Goal: Navigation & Orientation: Find specific page/section

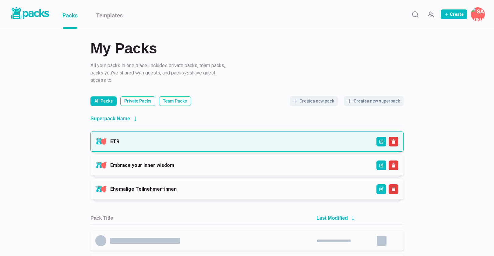
click at [119, 141] on link "ETR" at bounding box center [114, 141] width 9 height 6
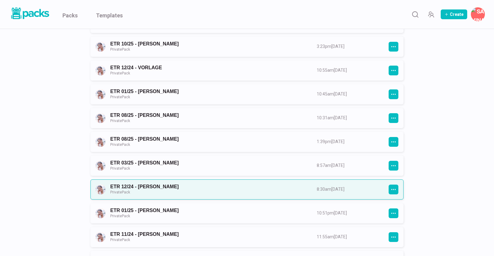
scroll to position [112, 0]
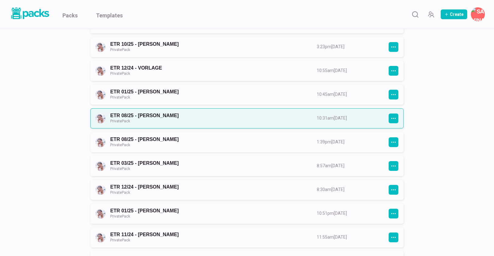
click at [276, 122] on link "ETR 08/25 - [PERSON_NAME] Private Pack" at bounding box center [208, 117] width 196 height 11
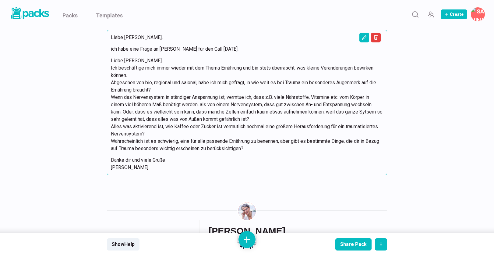
scroll to position [1414, 0]
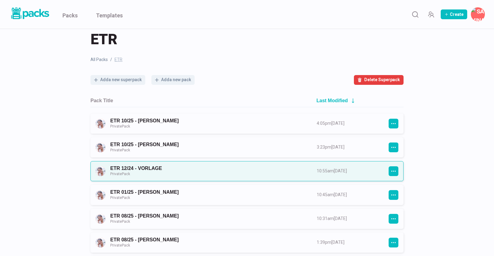
scroll to position [27, 0]
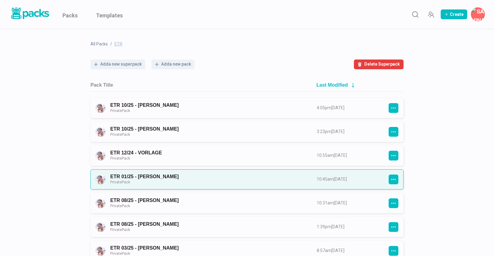
click at [139, 179] on link "ETR 01/25 - [PERSON_NAME] Private Pack" at bounding box center [208, 178] width 196 height 11
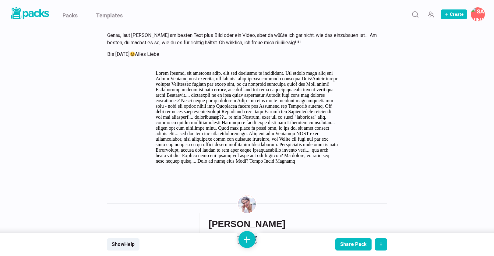
scroll to position [5292, 0]
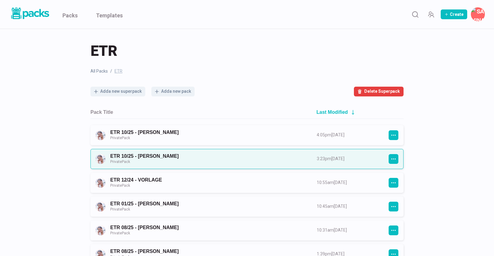
click at [167, 159] on link "ETR 10/25 - [PERSON_NAME] Private Pack" at bounding box center [208, 158] width 196 height 11
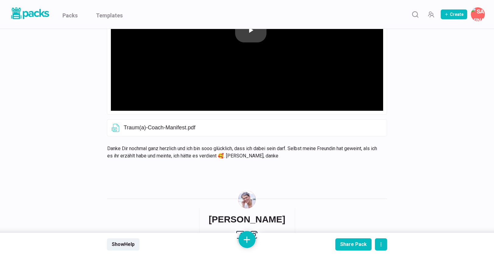
scroll to position [229, 0]
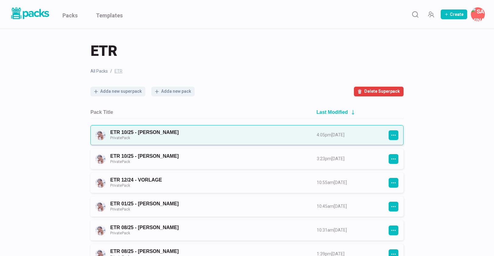
click at [156, 131] on link "ETR 10/25 - [PERSON_NAME] Private Pack" at bounding box center [208, 134] width 196 height 11
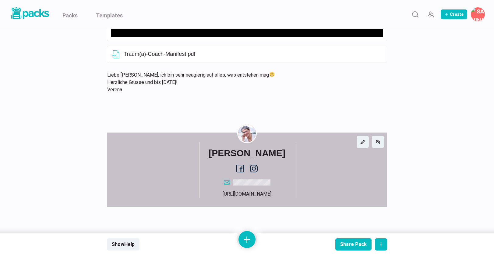
scroll to position [304, 0]
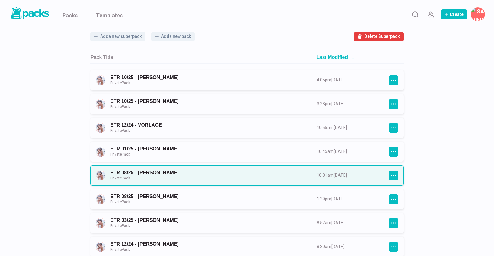
scroll to position [54, 0]
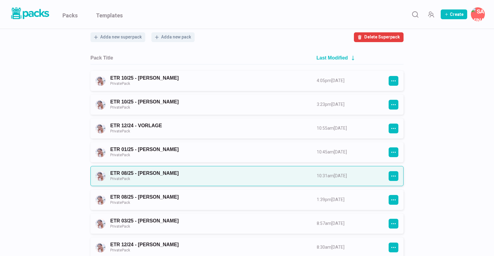
click at [142, 174] on link "ETR 08/25 - [PERSON_NAME] Private Pack" at bounding box center [208, 175] width 196 height 11
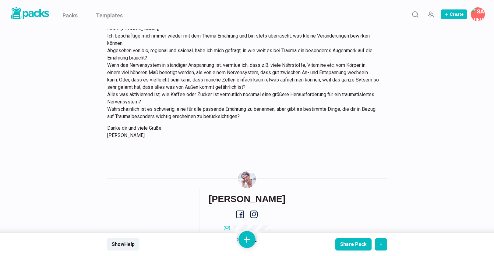
scroll to position [1446, 0]
